Goal: Find specific page/section: Find specific page/section

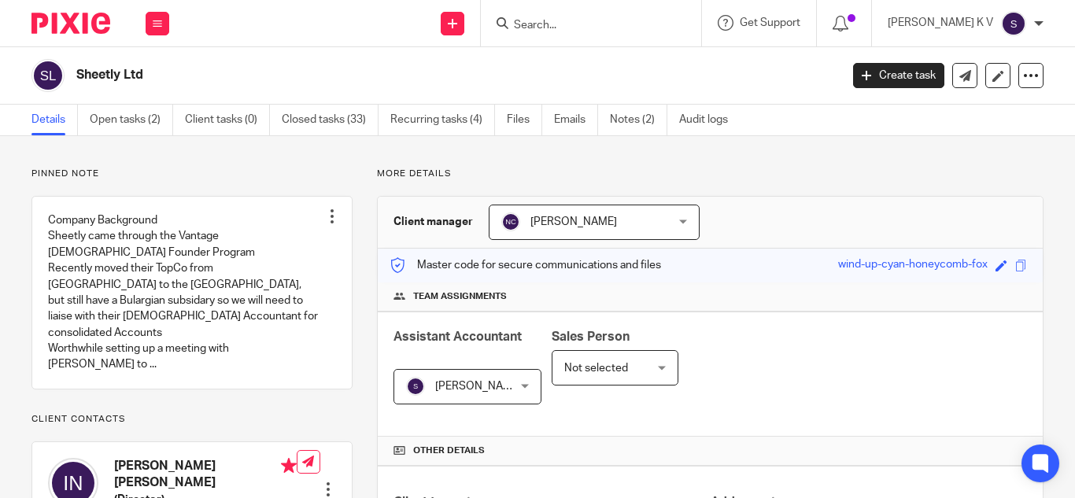
scroll to position [394, 0]
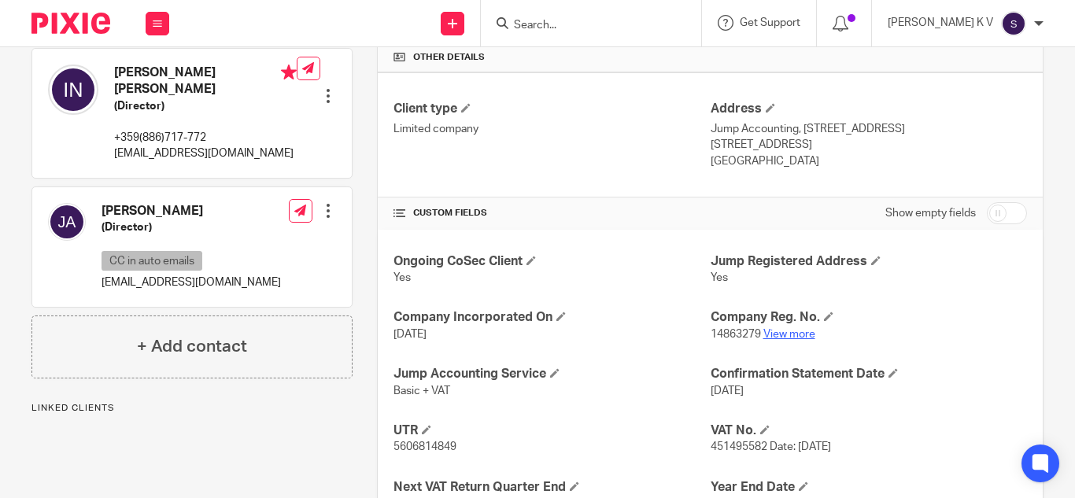
click at [767, 337] on link "View more" at bounding box center [789, 334] width 52 height 11
click at [782, 335] on link "View more" at bounding box center [789, 334] width 52 height 11
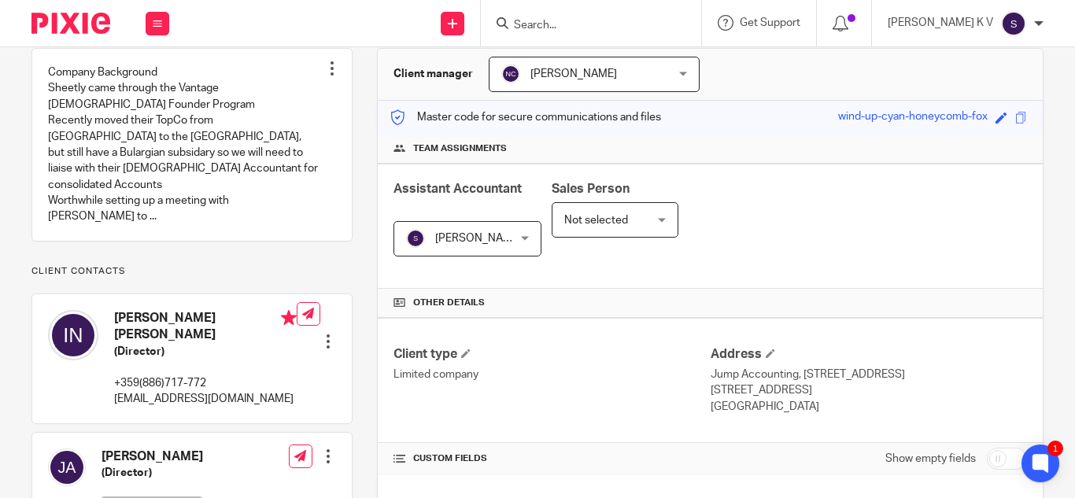
scroll to position [0, 0]
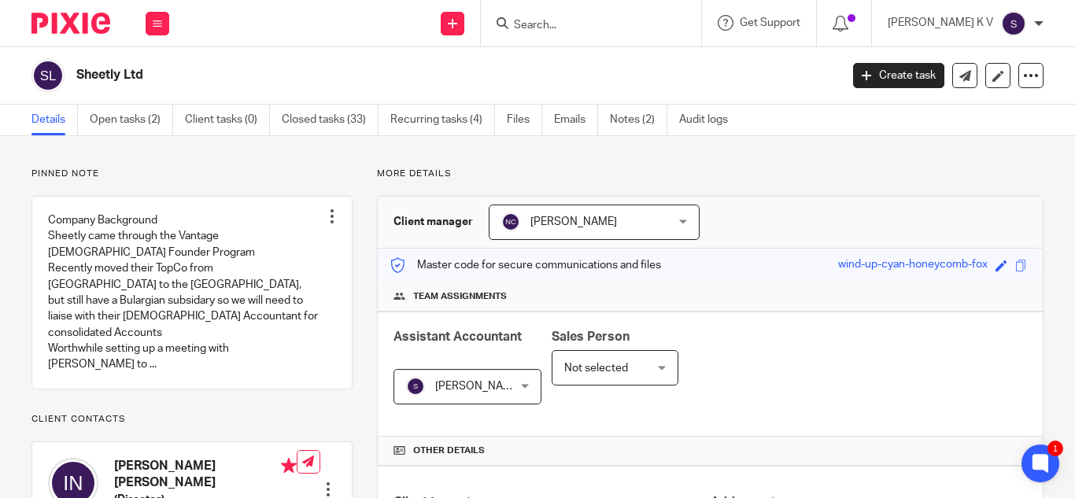
click at [601, 29] on input "Search" at bounding box center [583, 26] width 142 height 14
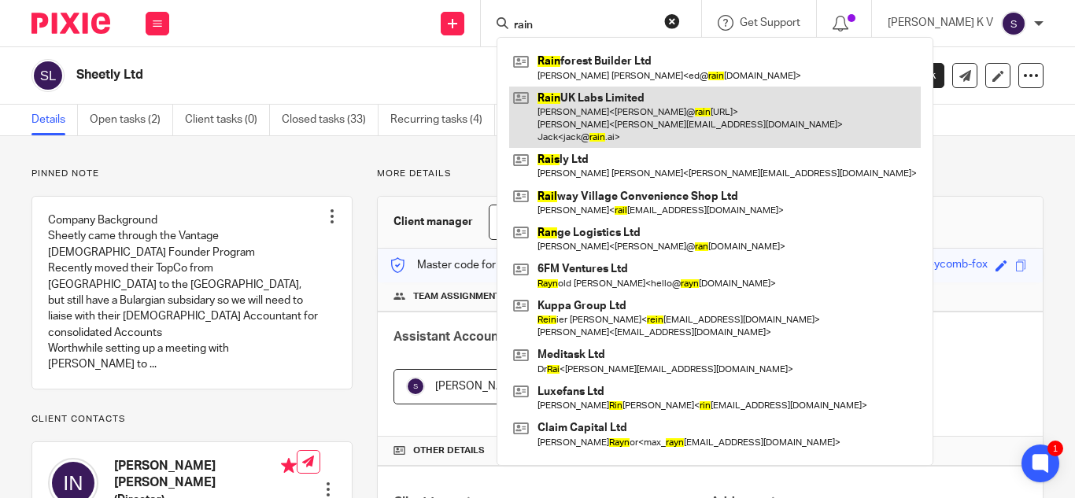
type input "rain"
click at [675, 125] on link at bounding box center [715, 118] width 412 height 62
